Goal: Task Accomplishment & Management: Manage account settings

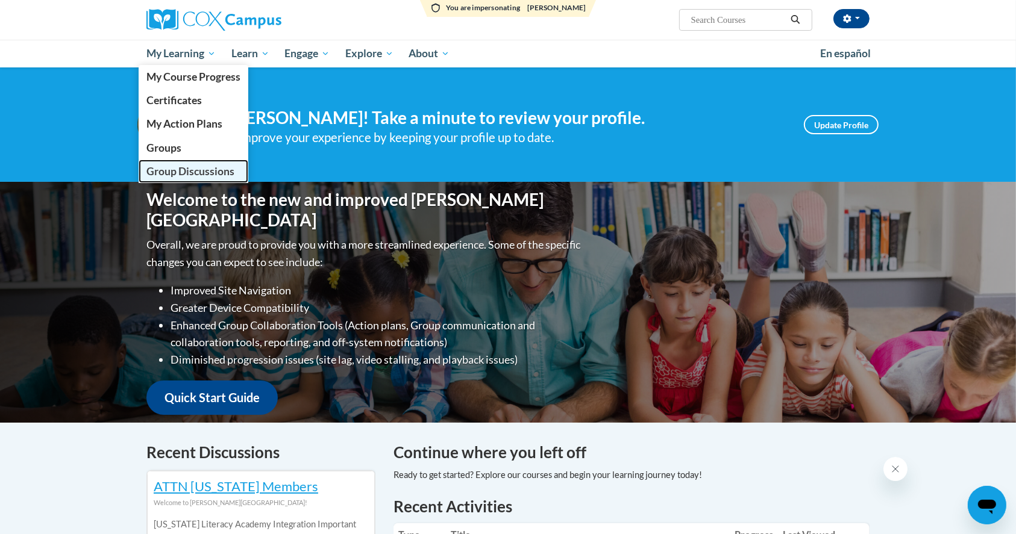
click at [186, 165] on span "Group Discussions" at bounding box center [190, 171] width 88 height 13
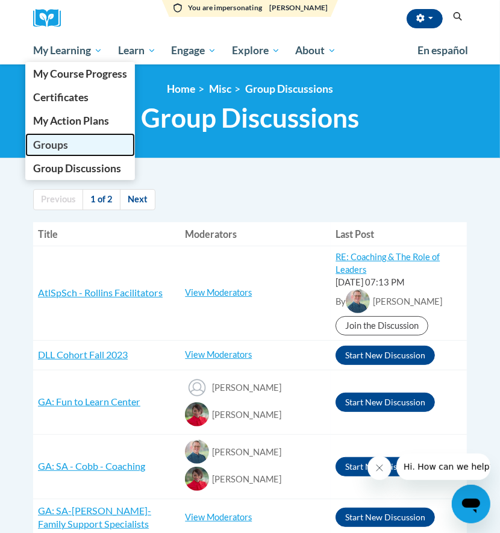
click at [42, 147] on span "Groups" at bounding box center [50, 145] width 35 height 13
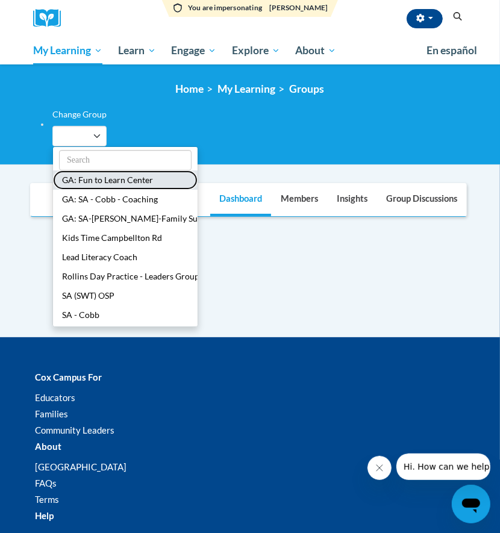
click at [93, 183] on button "GA: Fun to Learn Center" at bounding box center [125, 179] width 145 height 19
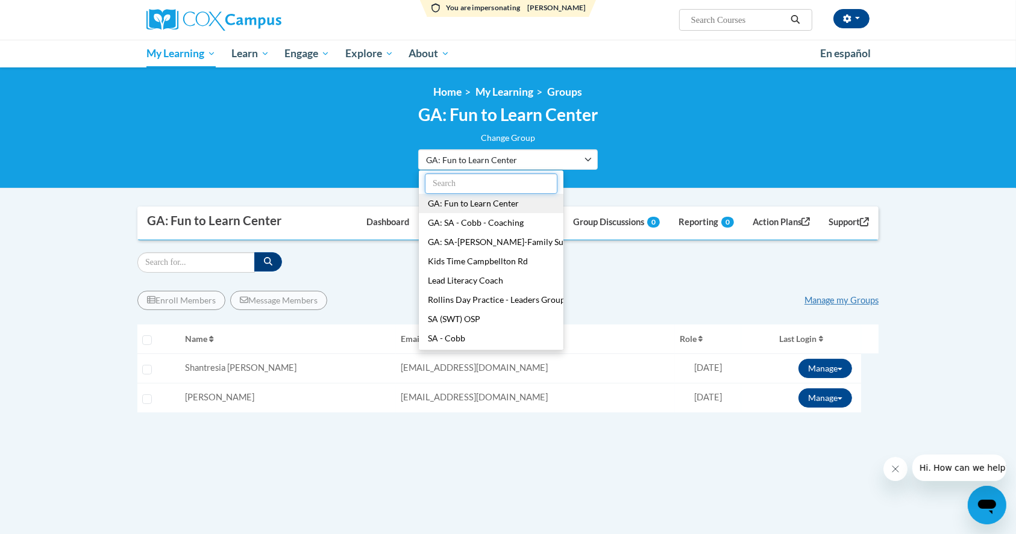
click at [463, 178] on input "text" at bounding box center [491, 183] width 133 height 20
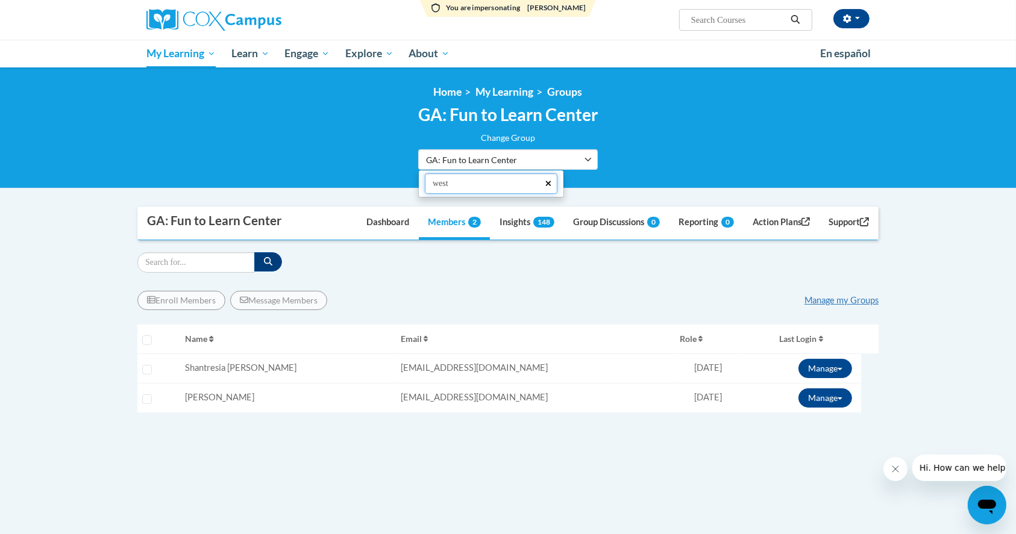
type input "west"
click at [499, 186] on icon "button" at bounding box center [548, 183] width 7 height 8
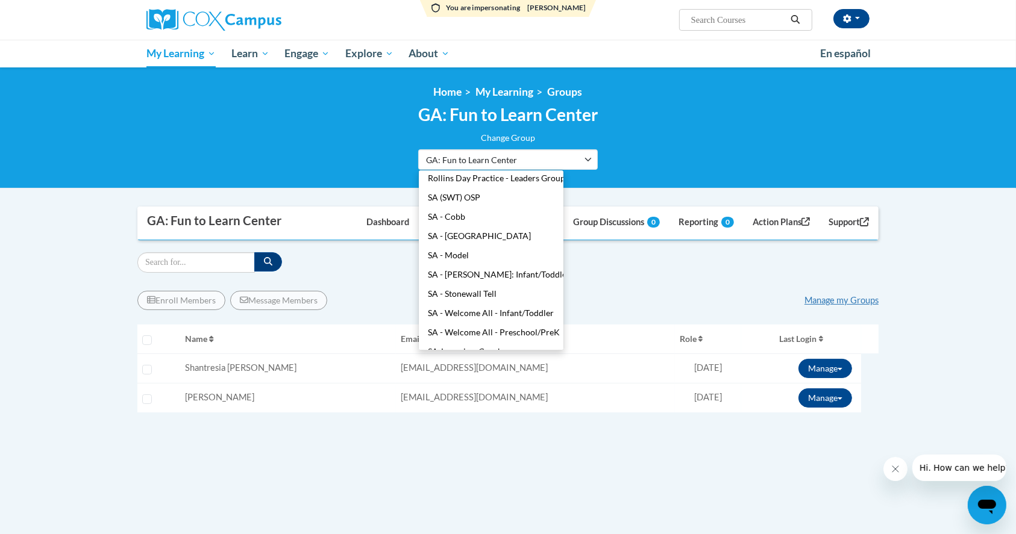
scroll to position [251, 0]
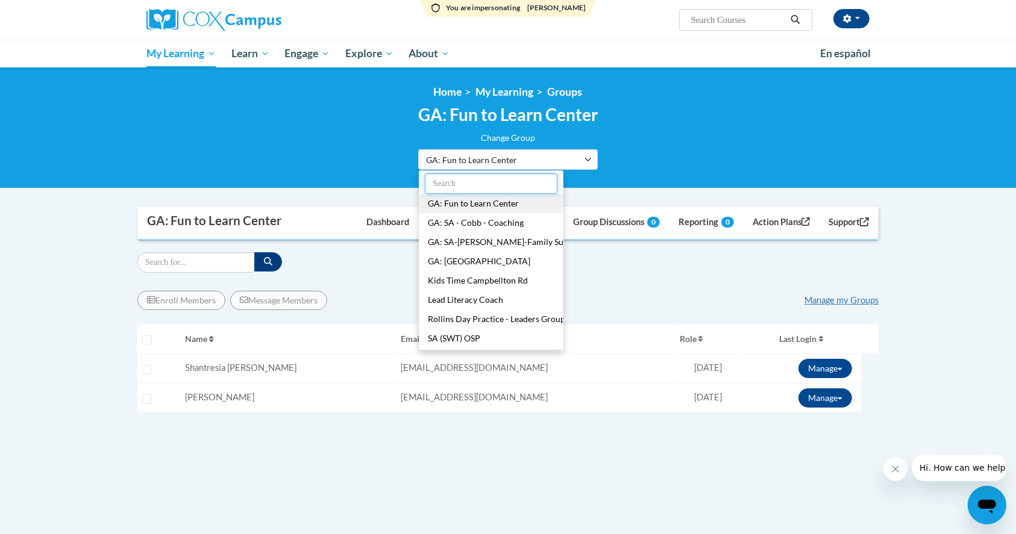
click at [541, 189] on input "text" at bounding box center [491, 183] width 133 height 20
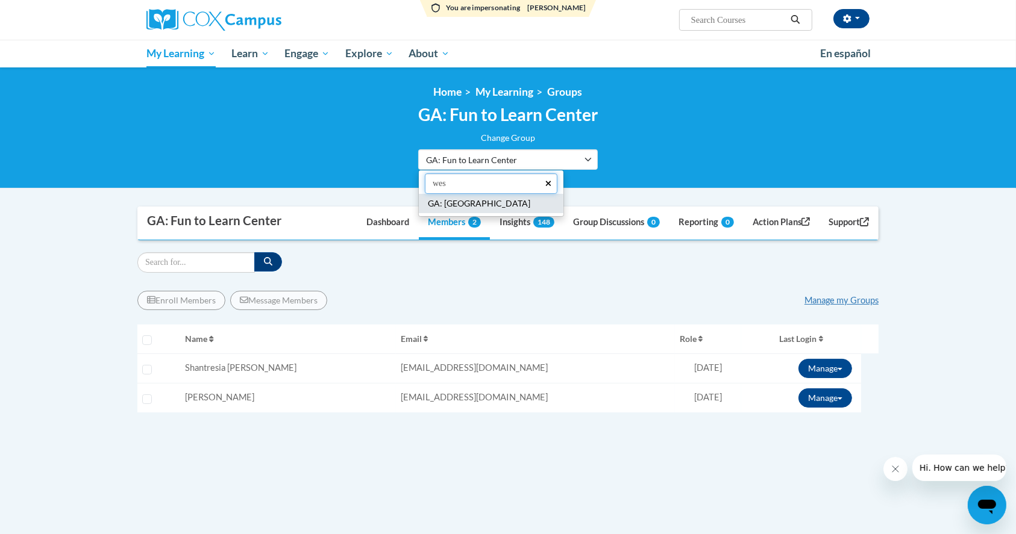
type input "wes"
click at [502, 208] on button "GA: The Westside School" at bounding box center [491, 203] width 145 height 19
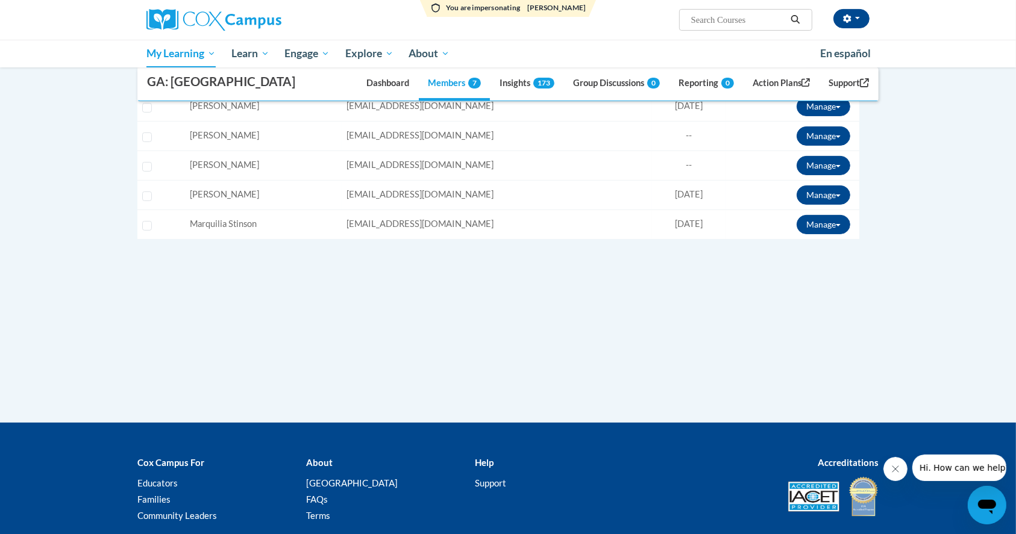
scroll to position [160, 0]
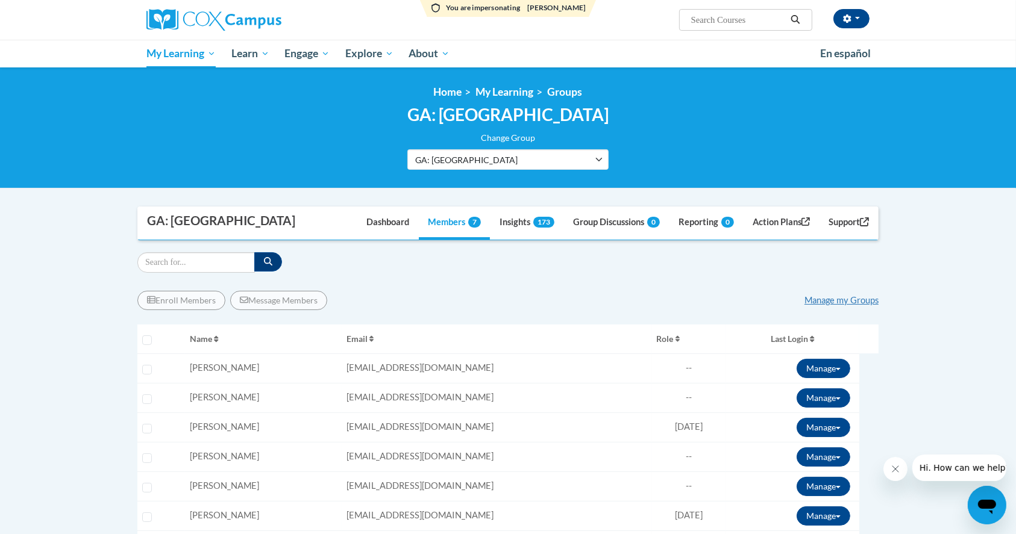
scroll to position [160, 0]
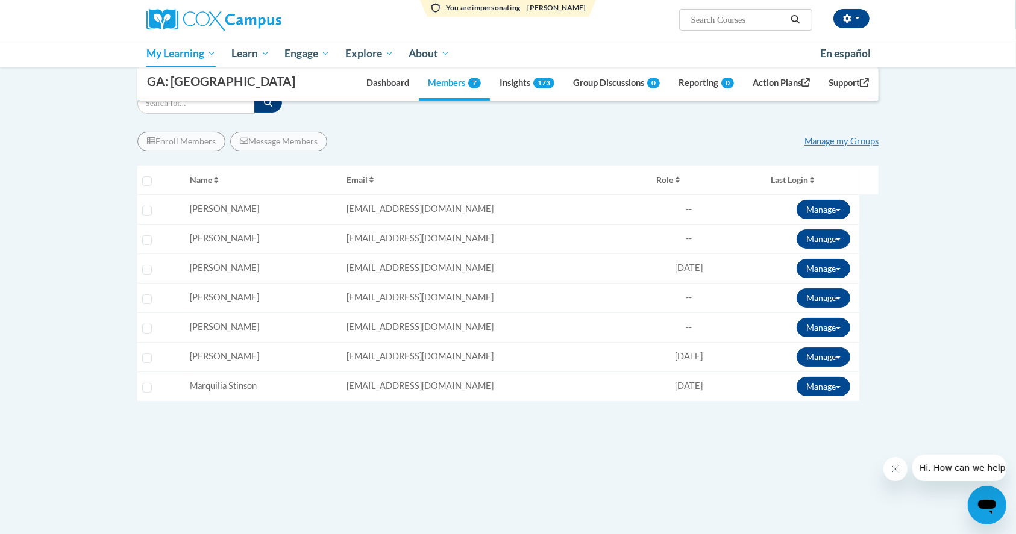
click at [279, 461] on div "Enroll Members Message Members Manage my Groups « 1 » Selecting Name Email --" at bounding box center [507, 313] width 741 height 381
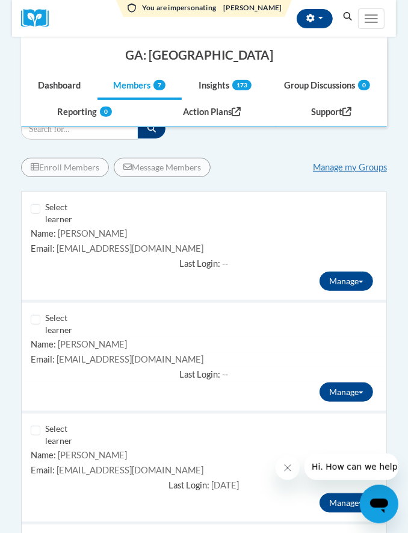
scroll to position [79, 0]
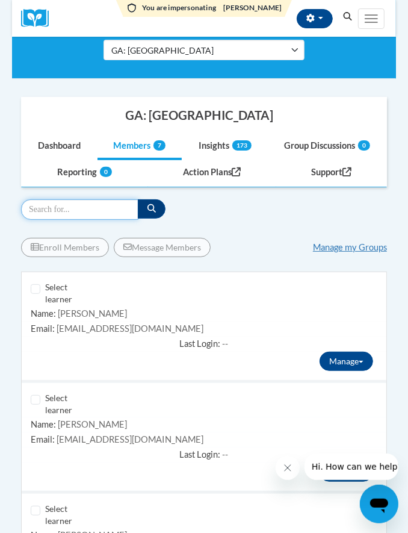
click at [59, 208] on input "Search" at bounding box center [79, 209] width 117 height 20
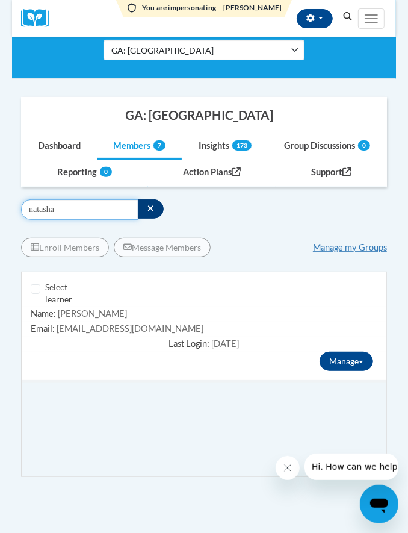
type input "natasha======="
click at [155, 205] on button "button" at bounding box center [151, 208] width 26 height 19
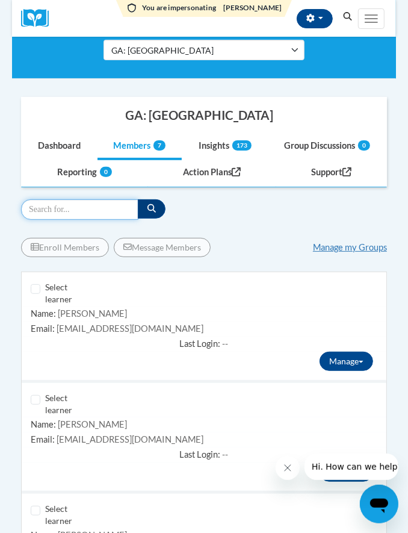
click at [123, 207] on input "Search" at bounding box center [79, 209] width 117 height 20
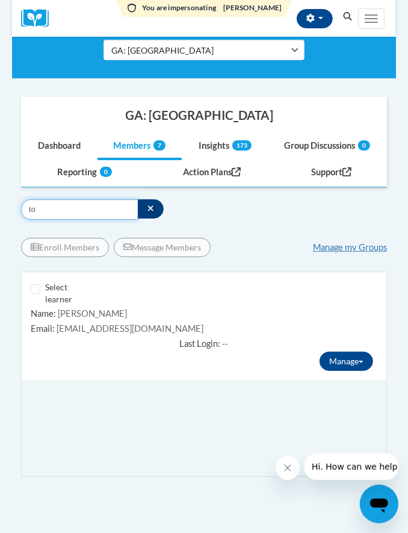
type input "t"
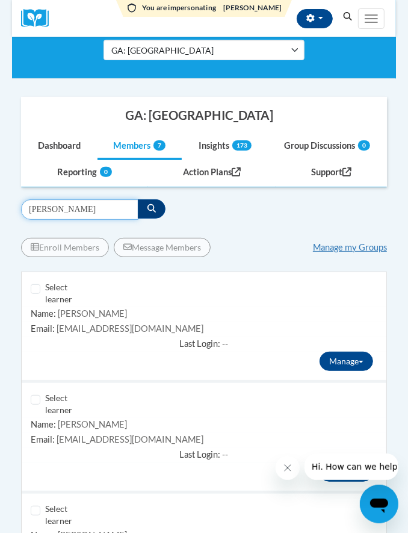
type input "[PERSON_NAME]"
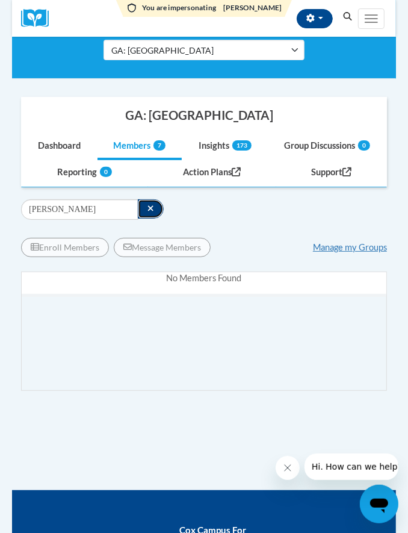
click at [157, 207] on button "button" at bounding box center [151, 208] width 26 height 19
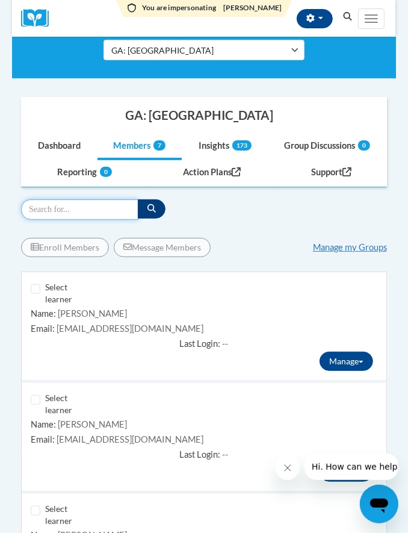
click at [123, 207] on input "Search" at bounding box center [79, 209] width 117 height 20
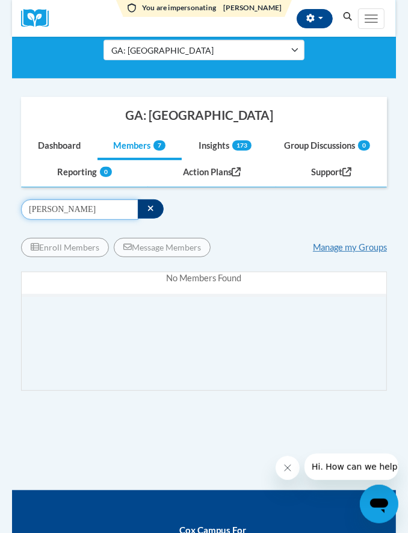
click at [94, 207] on input "[PERSON_NAME]" at bounding box center [79, 209] width 117 height 20
drag, startPoint x: 68, startPoint y: 210, endPoint x: -11, endPoint y: 222, distance: 79.9
click at [0, 222] on html "You are impersonating [PERSON_NAME] [PERSON_NAME] (America/New_York UTC-04:00) …" at bounding box center [204, 187] width 408 height 533
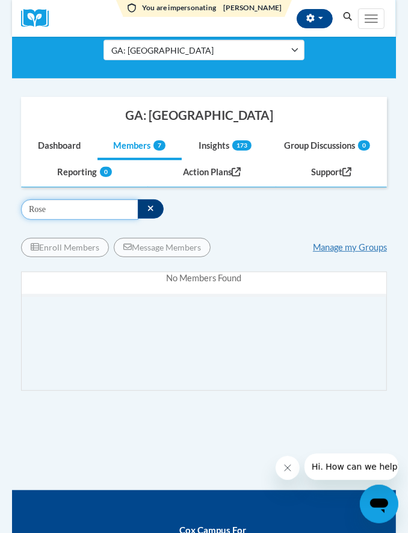
click at [63, 213] on input "Rose" at bounding box center [79, 209] width 117 height 20
type input "R"
drag, startPoint x: 87, startPoint y: 204, endPoint x: -49, endPoint y: 205, distance: 136.1
click at [0, 205] on html "You are impersonating [PERSON_NAME] [PERSON_NAME] (America/New_York UTC-04:00) …" at bounding box center [204, 187] width 408 height 533
type input ","
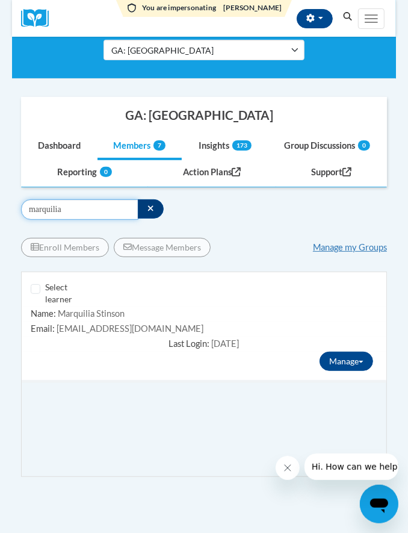
drag, startPoint x: 75, startPoint y: 205, endPoint x: -1, endPoint y: 208, distance: 76.0
click at [0, 208] on html "You are impersonating [PERSON_NAME] [PERSON_NAME] (America/New_York UTC-04:00) …" at bounding box center [204, 187] width 408 height 533
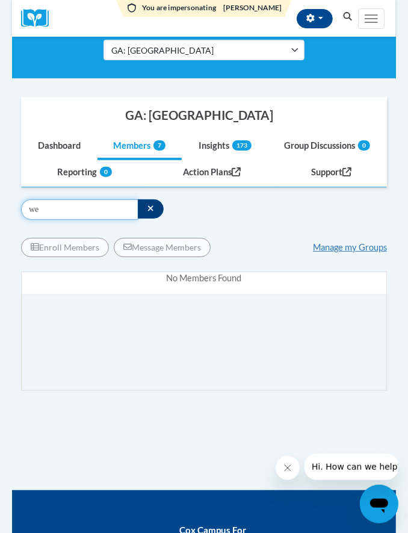
type input "w"
drag, startPoint x: 48, startPoint y: 211, endPoint x: 26, endPoint y: 214, distance: 22.4
click at [26, 214] on input "arneice" at bounding box center [79, 209] width 117 height 20
drag, startPoint x: 67, startPoint y: 210, endPoint x: 13, endPoint y: 209, distance: 53.6
click at [13, 209] on div "Supervisor Modal Window GA: The [GEOGRAPHIC_DATA] Dashboard Members 7 Insights …" at bounding box center [204, 293] width 384 height 393
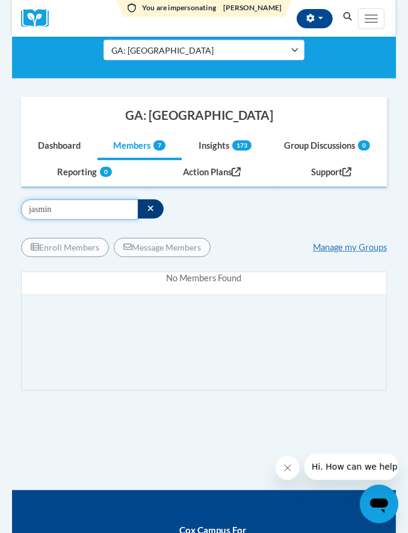
type input "jasmin"
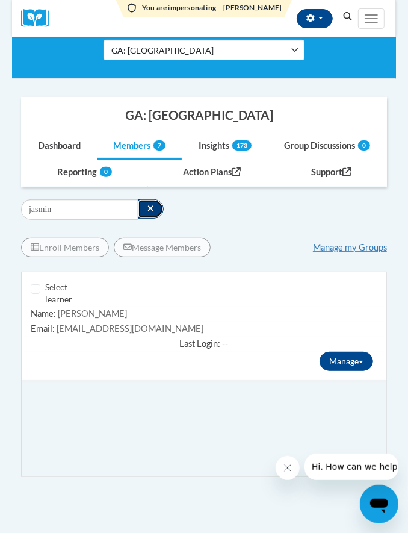
click at [149, 208] on icon "button" at bounding box center [151, 208] width 7 height 8
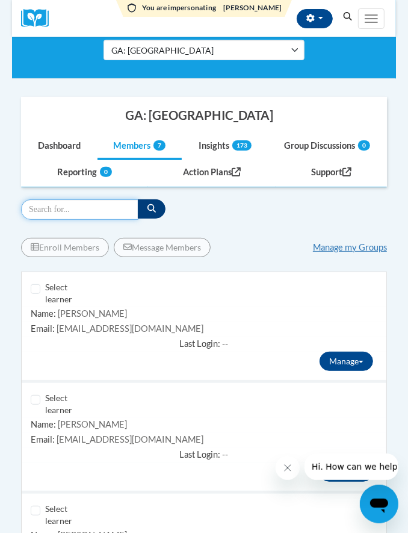
click at [126, 210] on input "Search" at bounding box center [79, 209] width 117 height 20
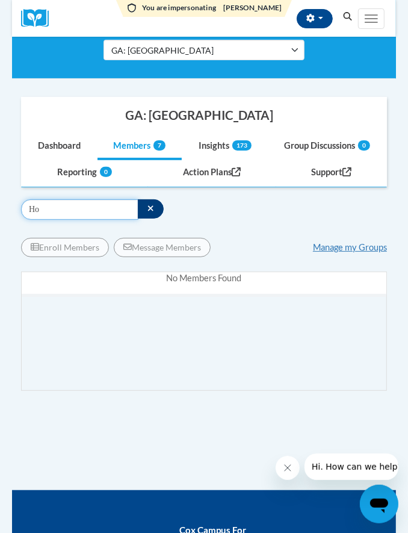
type input "H"
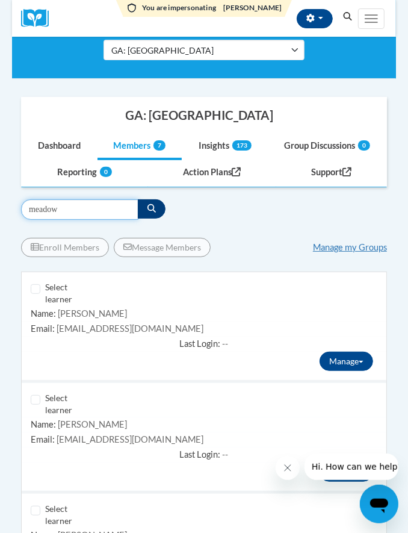
type input "meadow"
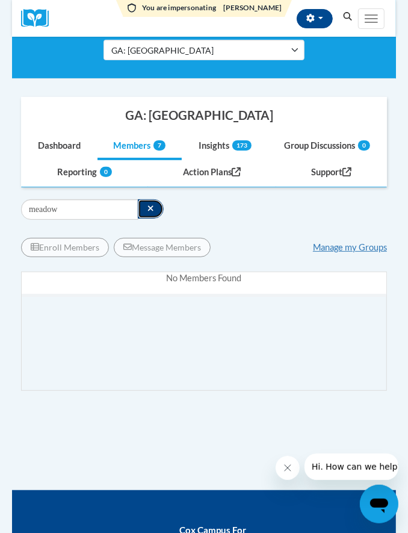
click at [146, 206] on button "button" at bounding box center [151, 208] width 26 height 19
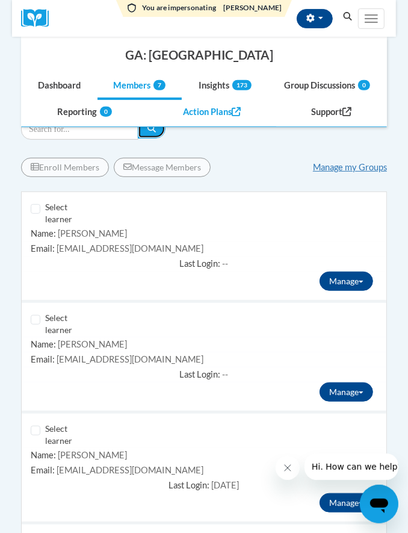
scroll to position [0, 0]
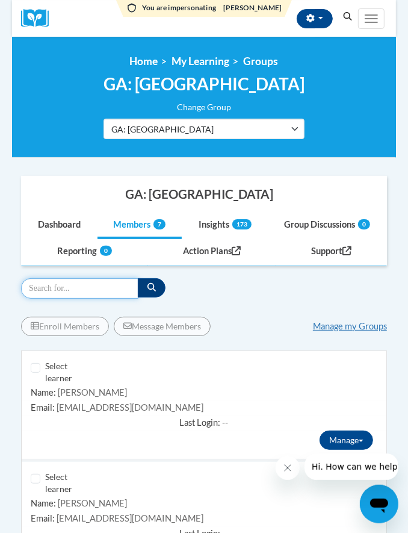
click at [84, 285] on input "Search" at bounding box center [79, 288] width 117 height 20
type input "char"
